Goal: Task Accomplishment & Management: Manage account settings

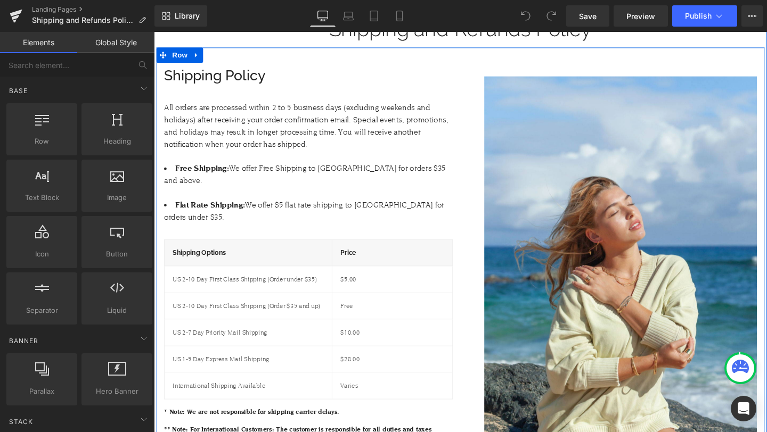
scroll to position [197, 0]
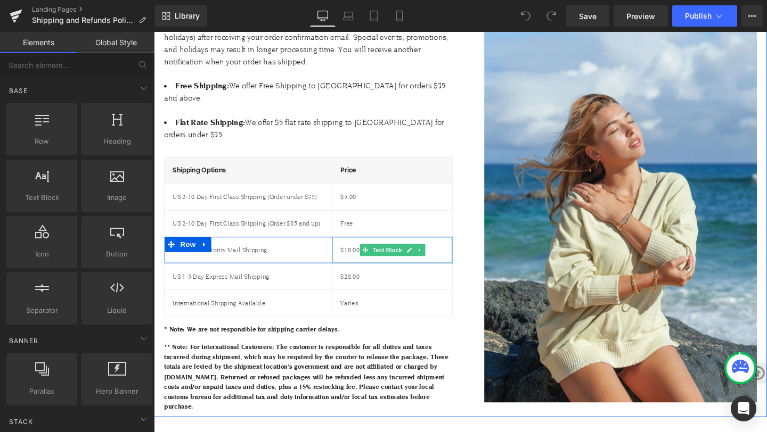
click at [367, 256] on p "$10.00" at bounding box center [404, 261] width 109 height 11
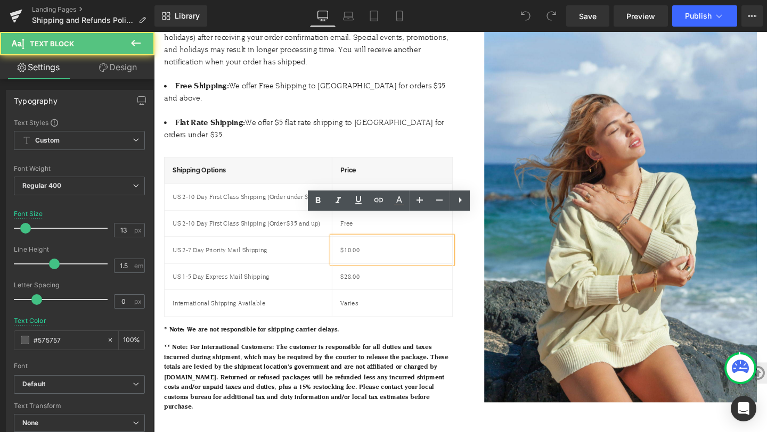
click at [359, 248] on div "$10.00" at bounding box center [404, 262] width 126 height 28
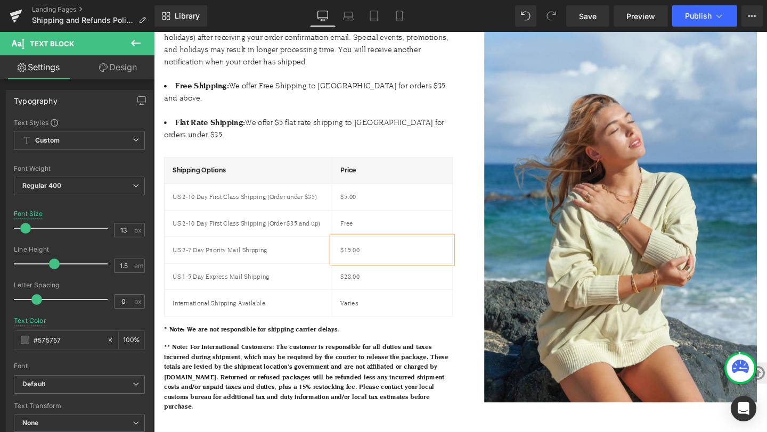
click at [237, 276] on div "US 1-5 Day Express Mail Shipping Text Block" at bounding box center [253, 290] width 176 height 28
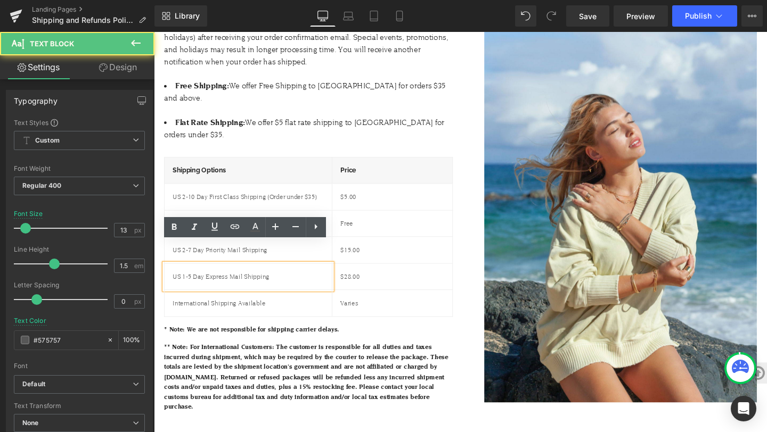
click at [193, 277] on span "Row" at bounding box center [189, 283] width 17 height 13
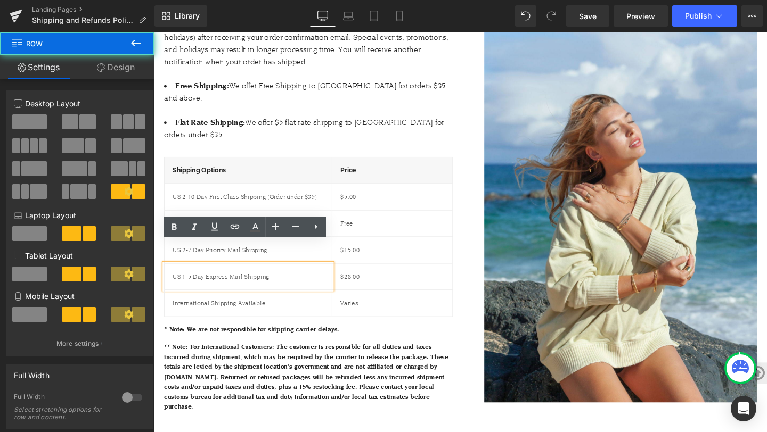
click at [184, 285] on span "US 1-5 Day Express Mail Shipping" at bounding box center [225, 289] width 102 height 8
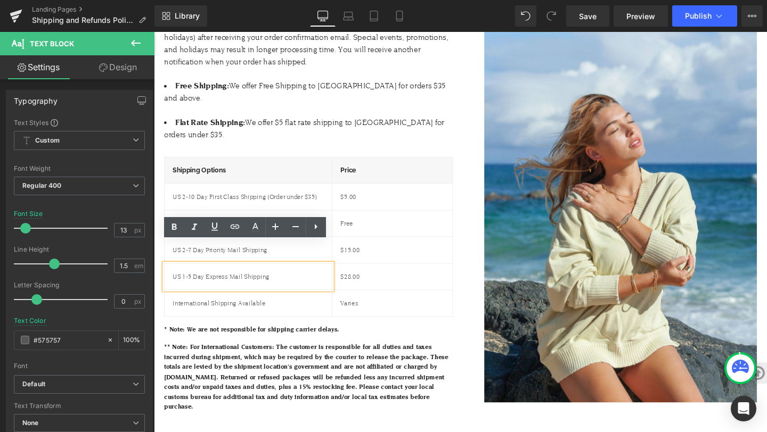
click at [186, 285] on span "US 1-5 Day Express Mail Shipping" at bounding box center [225, 289] width 102 height 8
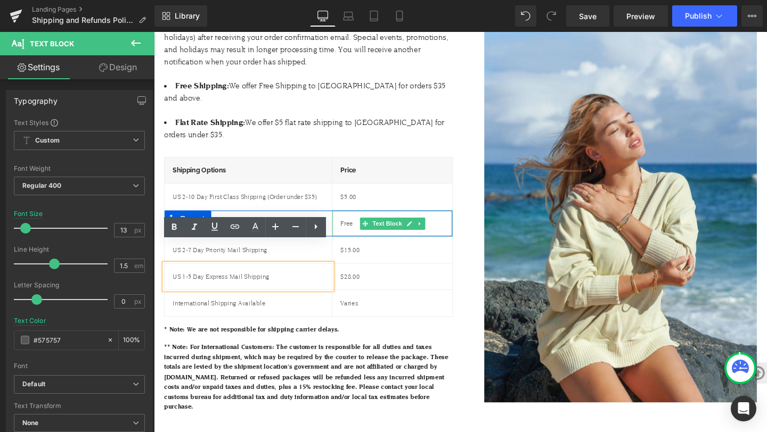
click at [423, 220] on div "Free" at bounding box center [404, 234] width 126 height 28
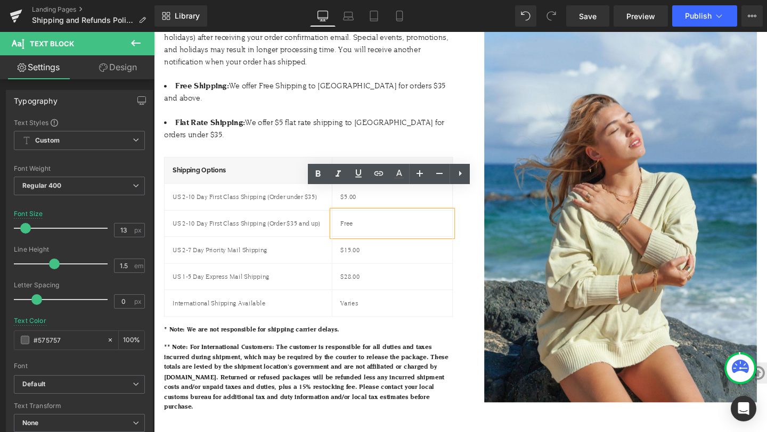
click at [327, 306] on div "International Shipping Available Text Block Varies Text Block Row" at bounding box center [316, 317] width 303 height 28
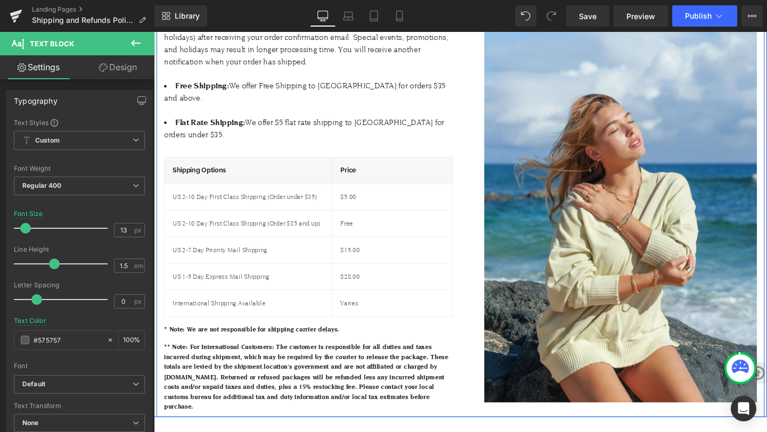
click at [483, 333] on div "Image" at bounding box center [635, 206] width 319 height 449
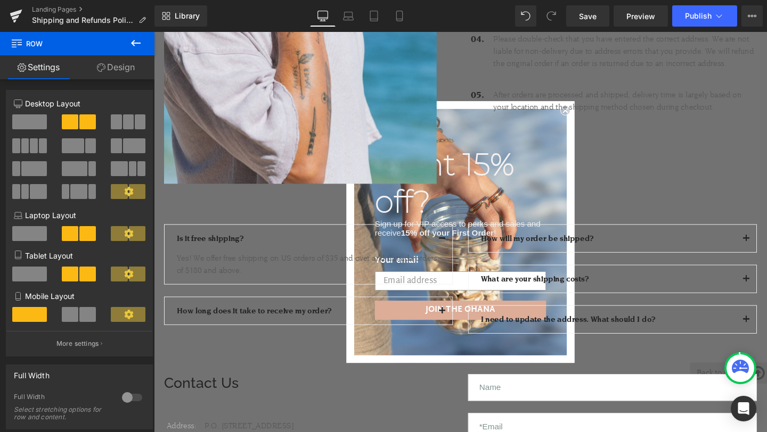
scroll to position [1541, 0]
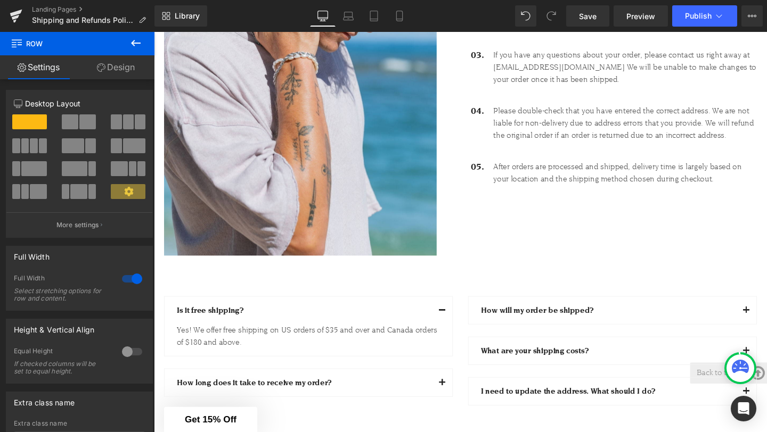
scroll to position [1438, 0]
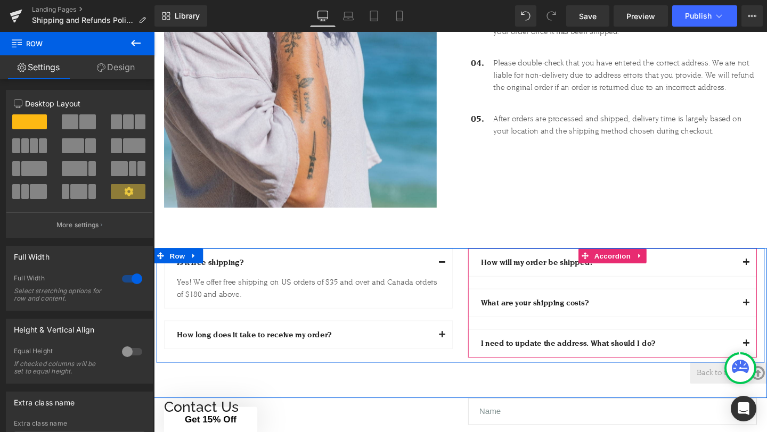
click at [766, 302] on button "button" at bounding box center [776, 316] width 21 height 29
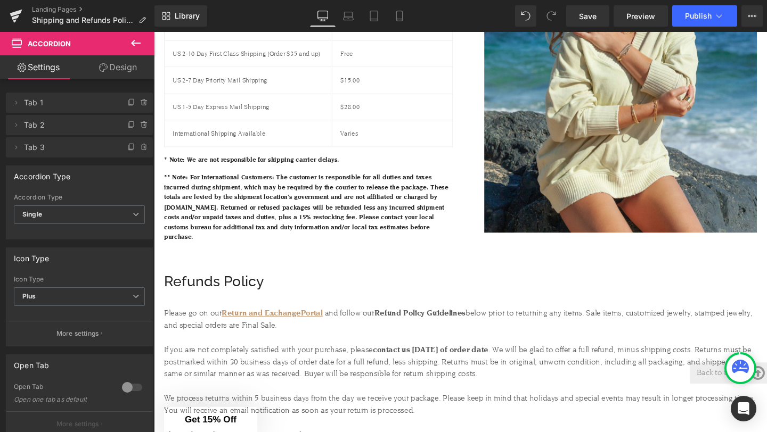
scroll to position [136, 0]
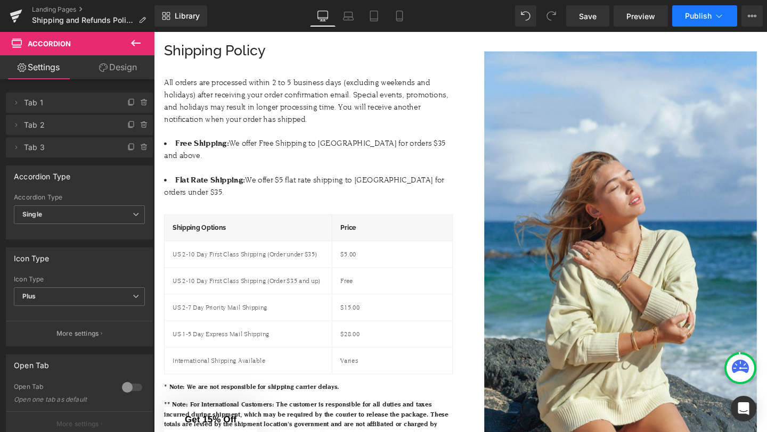
click at [683, 23] on button "Publish" at bounding box center [704, 15] width 65 height 21
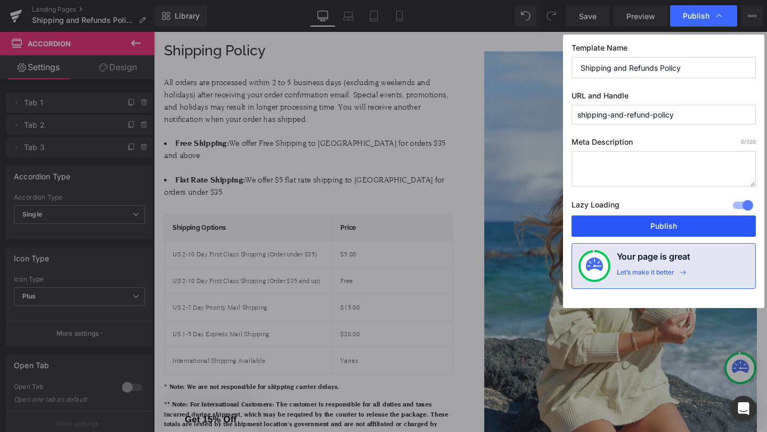
click at [675, 226] on button "Publish" at bounding box center [663, 226] width 184 height 21
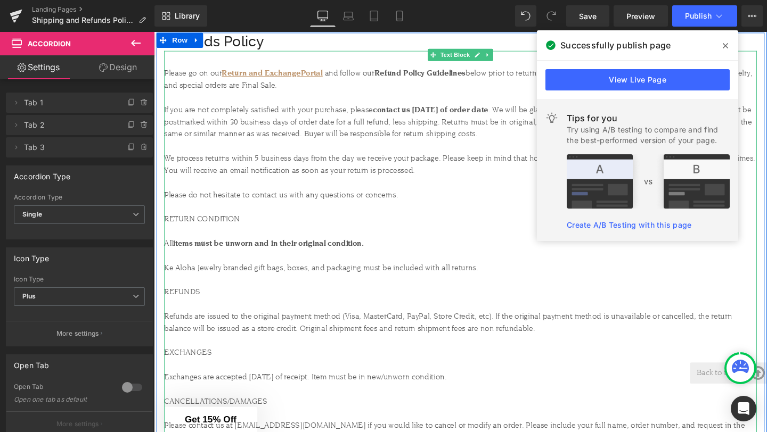
scroll to position [742, 0]
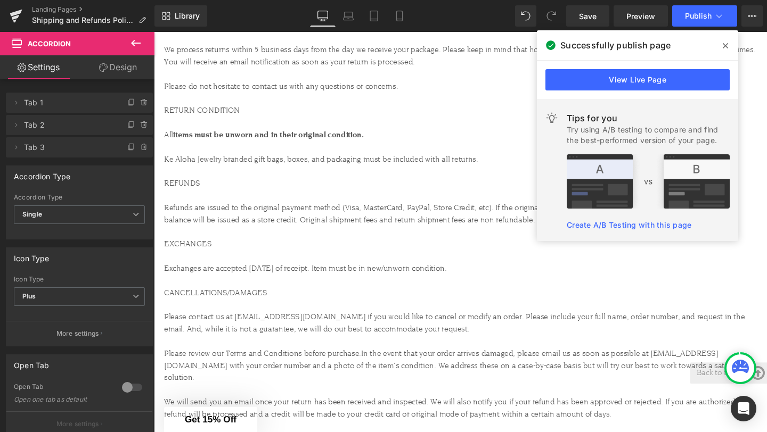
click at [724, 46] on icon at bounding box center [725, 46] width 5 height 9
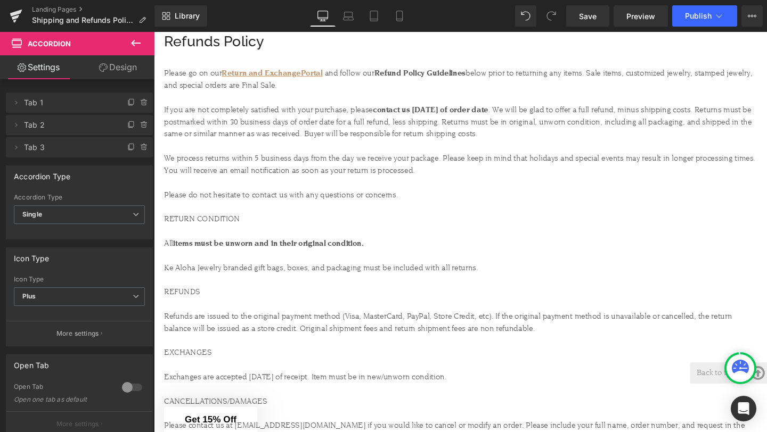
scroll to position [229, 0]
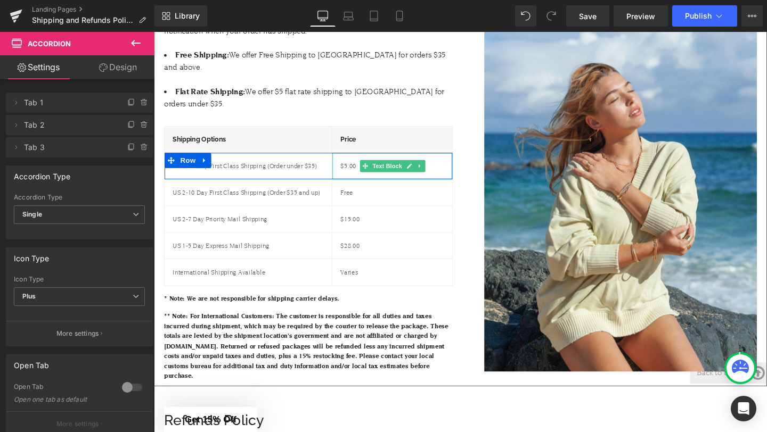
click at [360, 168] on p "$5.00" at bounding box center [404, 173] width 109 height 11
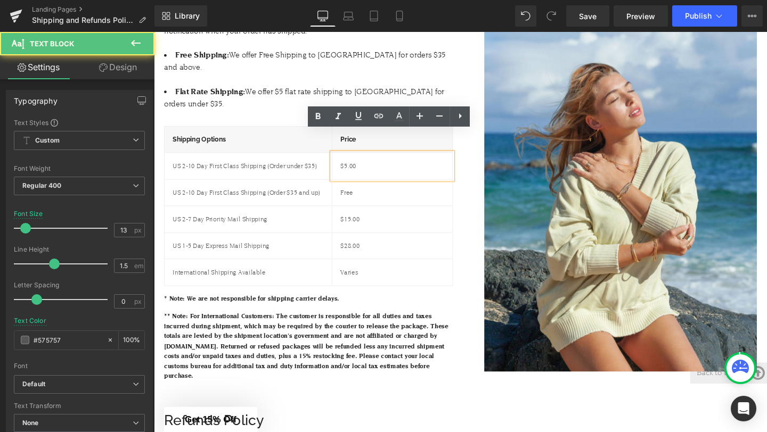
click at [361, 168] on p "$5.00" at bounding box center [404, 173] width 109 height 11
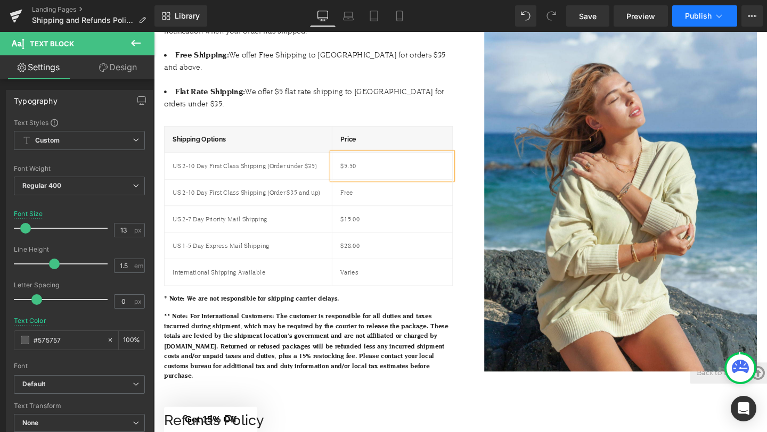
click at [699, 16] on span "Publish" at bounding box center [698, 16] width 27 height 9
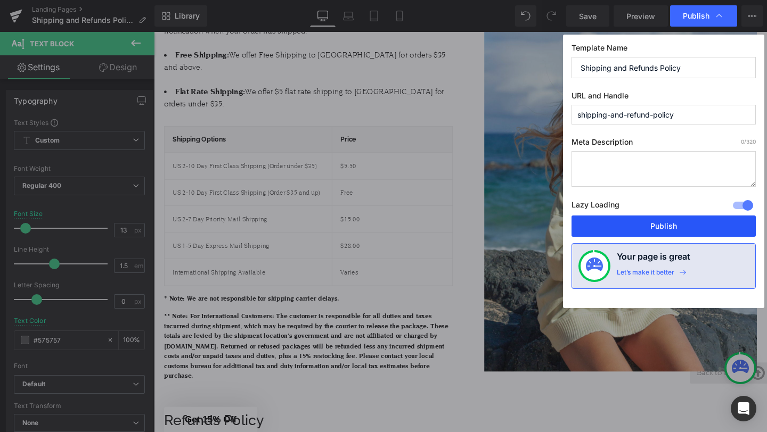
click at [670, 224] on button "Publish" at bounding box center [663, 226] width 184 height 21
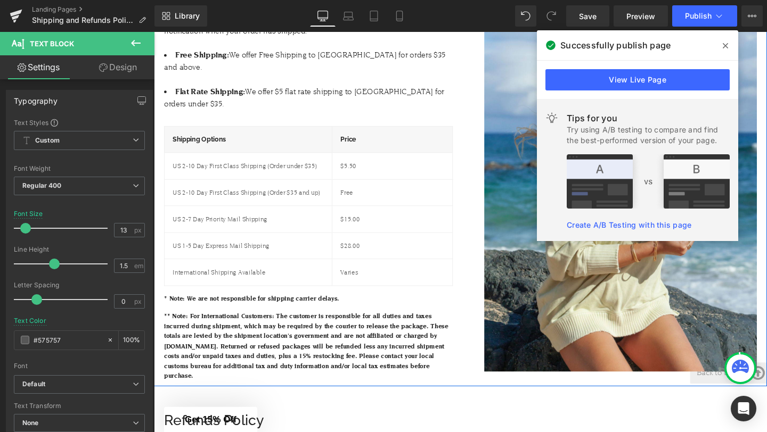
click at [311, 168] on p "US 2-10 Day First Class Shipping (Order under $35)" at bounding box center [253, 173] width 159 height 11
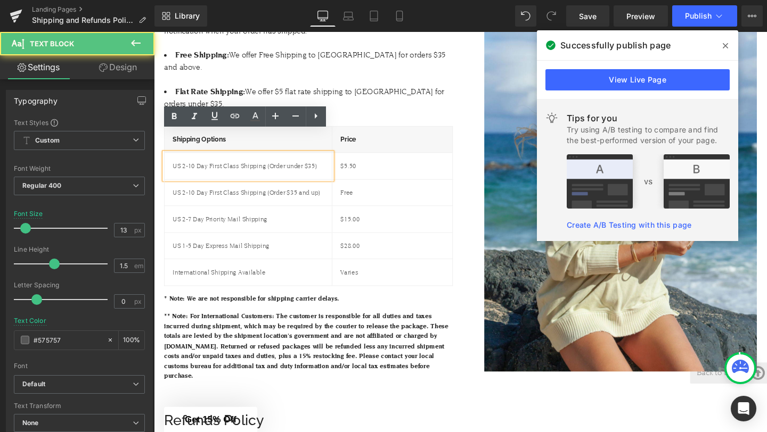
drag, startPoint x: 319, startPoint y: 150, endPoint x: 324, endPoint y: 165, distance: 16.2
click at [319, 168] on p "US 2-10 Day First Class Shipping (Order under $35)" at bounding box center [253, 173] width 159 height 11
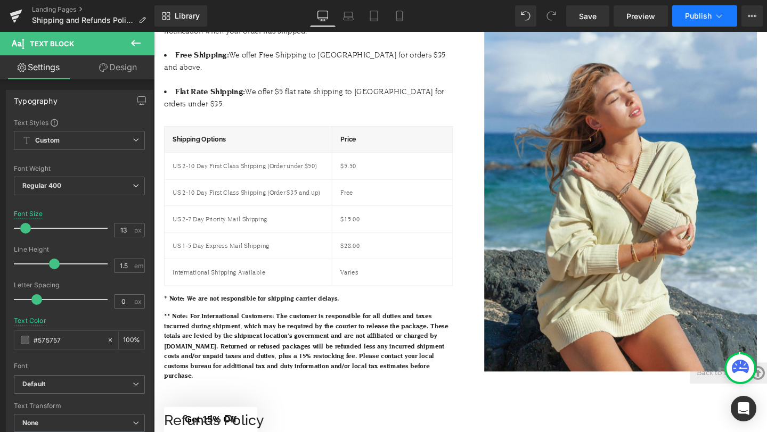
click at [698, 21] on button "Publish" at bounding box center [704, 15] width 65 height 21
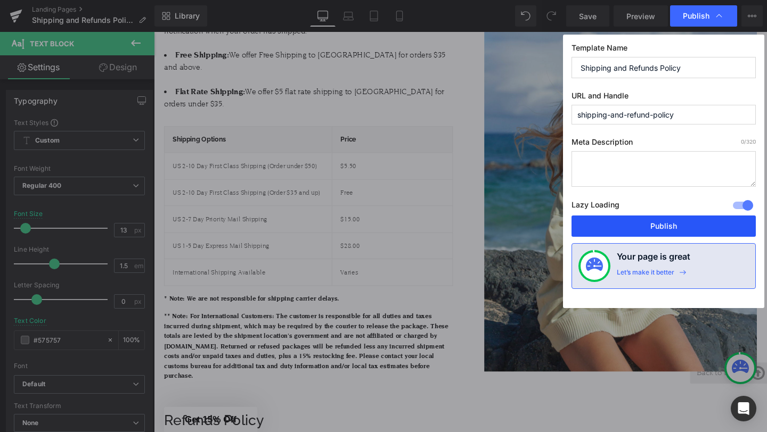
click at [658, 228] on button "Publish" at bounding box center [663, 226] width 184 height 21
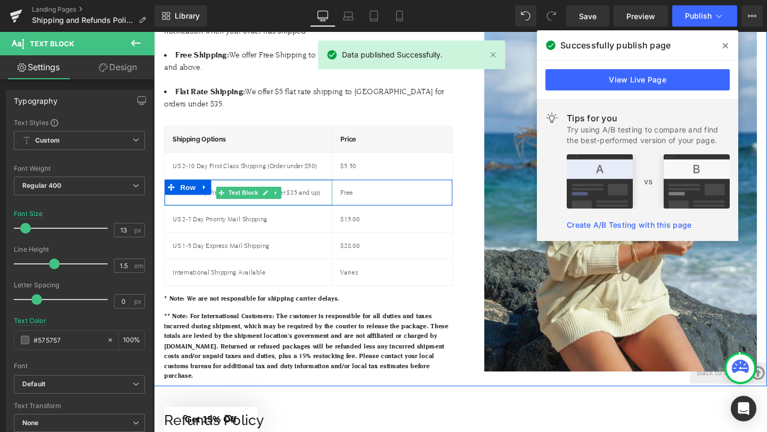
click at [298, 187] on div "US 2-10 Day First Class Shipping (Order $35 and up)" at bounding box center [253, 201] width 176 height 28
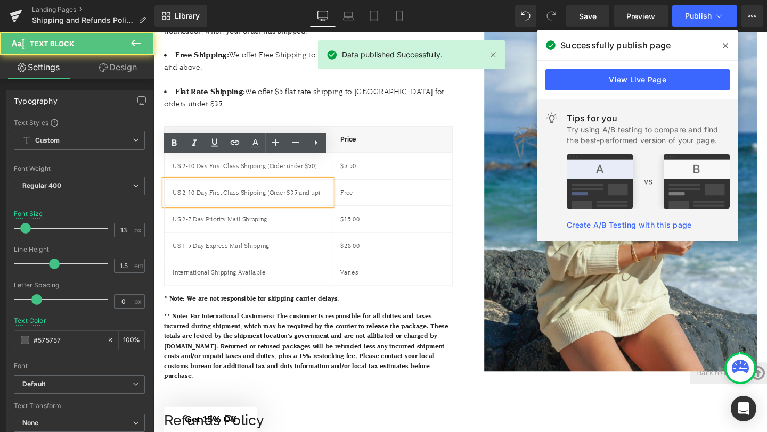
click at [300, 197] on span "US 2-10 Day First Class Shipping (Order $35 and up)" at bounding box center [251, 201] width 155 height 8
click at [302, 197] on span "US 2-10 Day First Class Shipping (Order $35 and up)" at bounding box center [251, 201] width 155 height 8
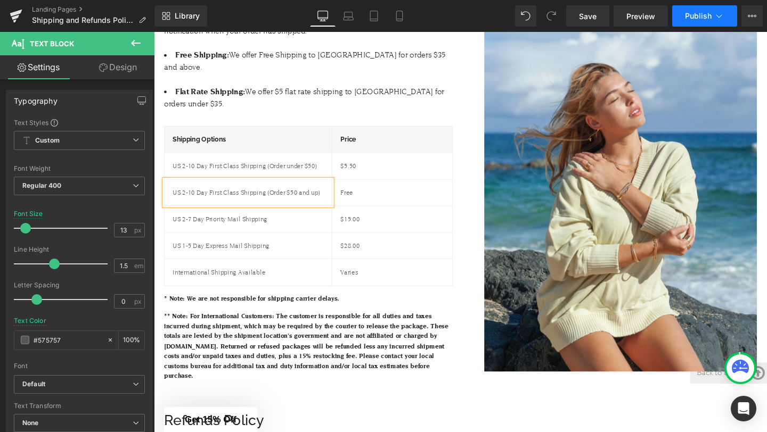
click at [689, 16] on span "Publish" at bounding box center [698, 16] width 27 height 9
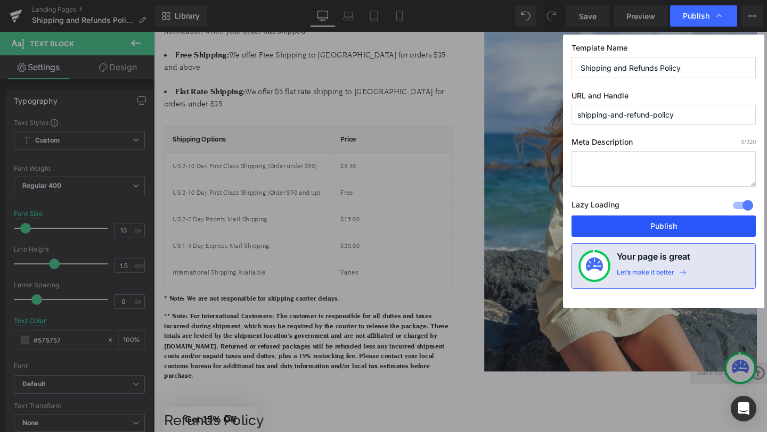
click at [622, 223] on button "Publish" at bounding box center [663, 226] width 184 height 21
